Goal: Transaction & Acquisition: Purchase product/service

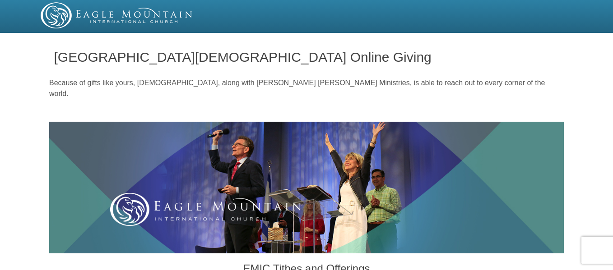
scroll to position [191, 0]
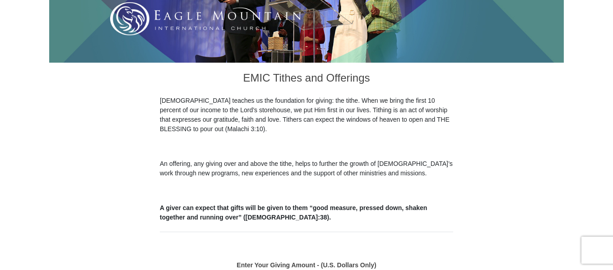
drag, startPoint x: 615, startPoint y: 24, endPoint x: 615, endPoint y: 60, distance: 36.1
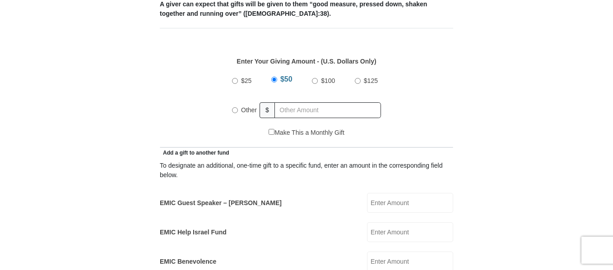
scroll to position [403, 0]
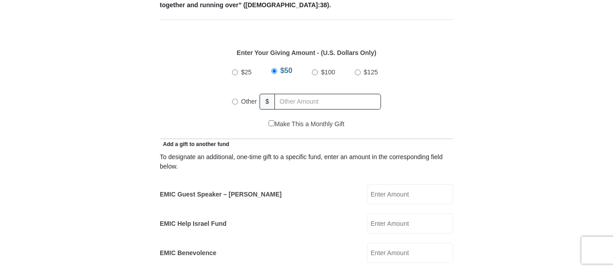
click at [234, 99] on input "Other" at bounding box center [235, 102] width 6 height 6
radio input "true"
click at [295, 94] on input "text" at bounding box center [328, 102] width 103 height 16
type input "15.00"
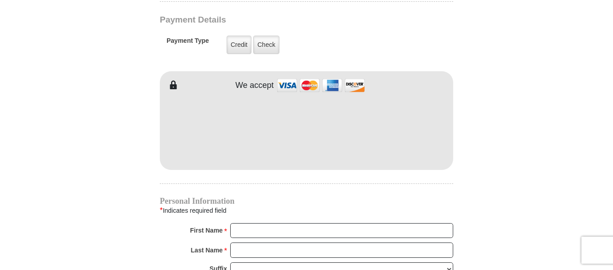
scroll to position [740, 0]
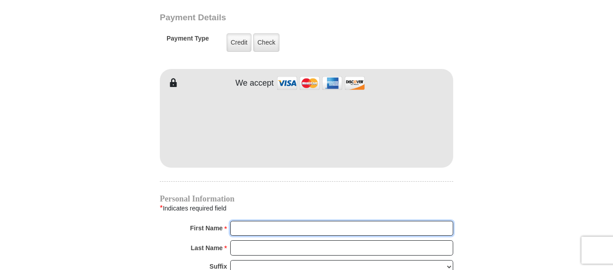
type input "[PERSON_NAME]"
type input "[GEOGRAPHIC_DATA]"
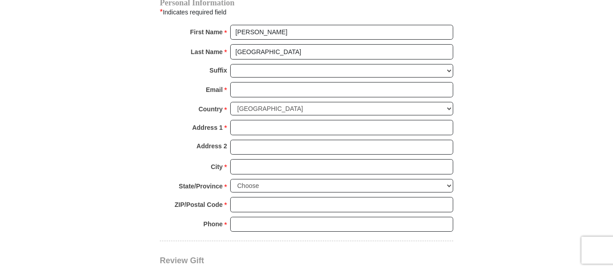
scroll to position [943, 0]
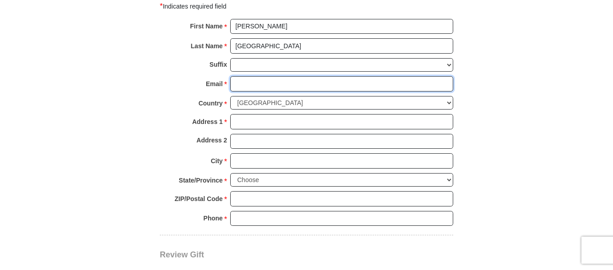
click at [324, 76] on input "Email *" at bounding box center [341, 83] width 223 height 15
type input "[EMAIL_ADDRESS][DOMAIN_NAME]"
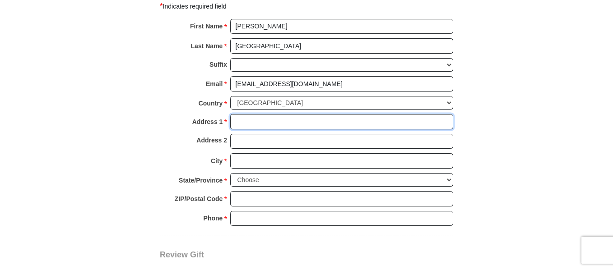
type input "[STREET_ADDRESS]"
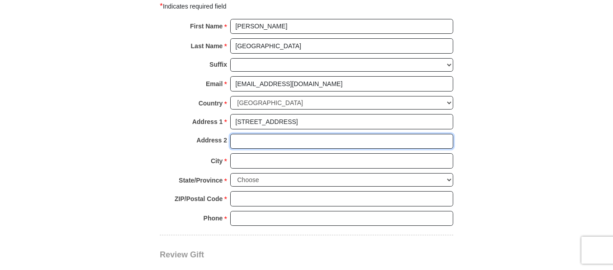
type input "apartment 102"
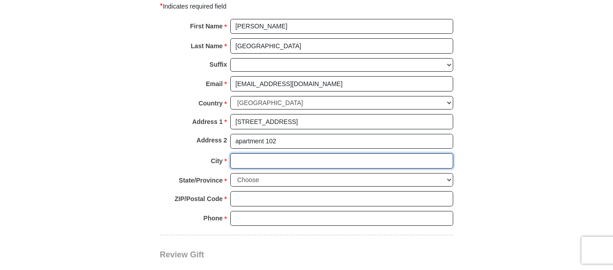
type input "[GEOGRAPHIC_DATA]"
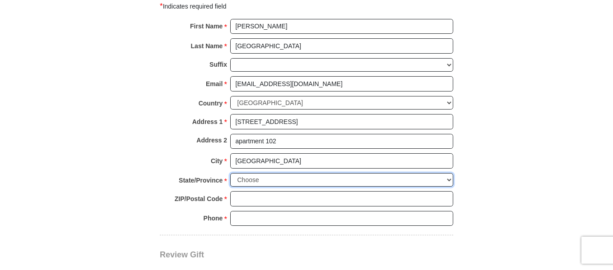
select select "MN"
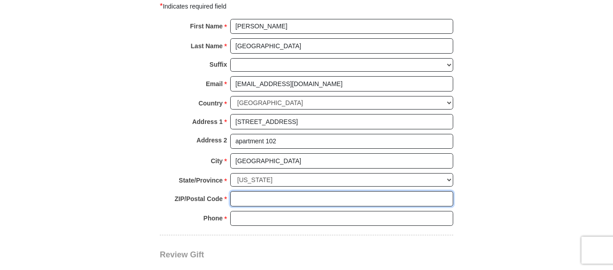
type input "55371"
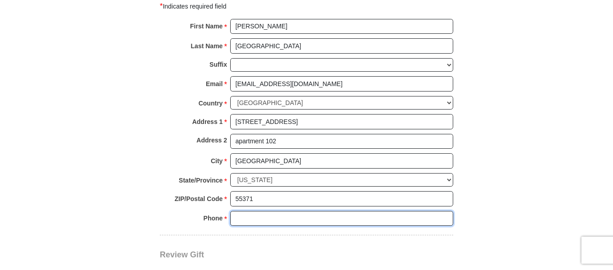
type input "3202479555"
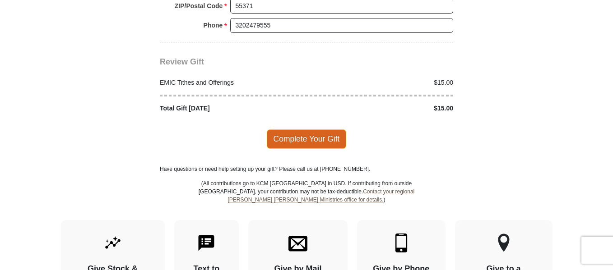
scroll to position [1136, 0]
click at [324, 129] on span "Complete Your Gift" at bounding box center [307, 138] width 80 height 19
